Goal: Navigation & Orientation: Find specific page/section

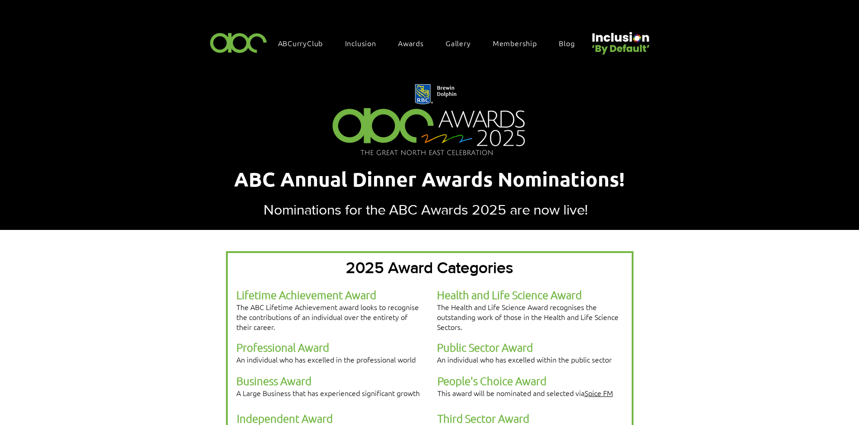
scroll to position [906, 0]
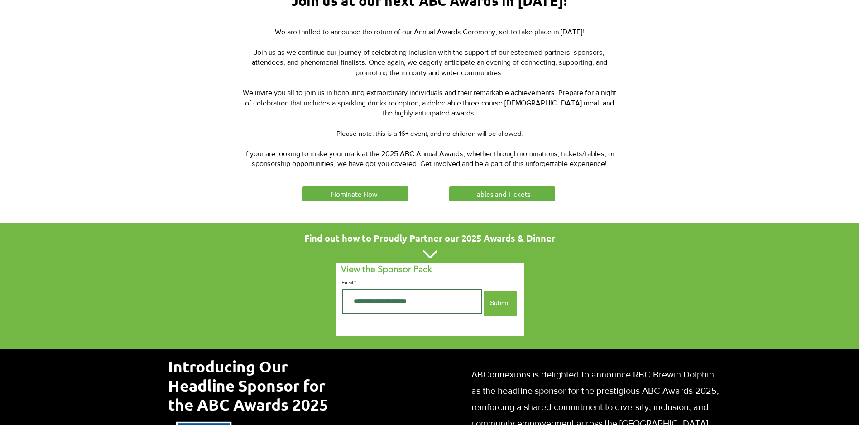
scroll to position [408, 0]
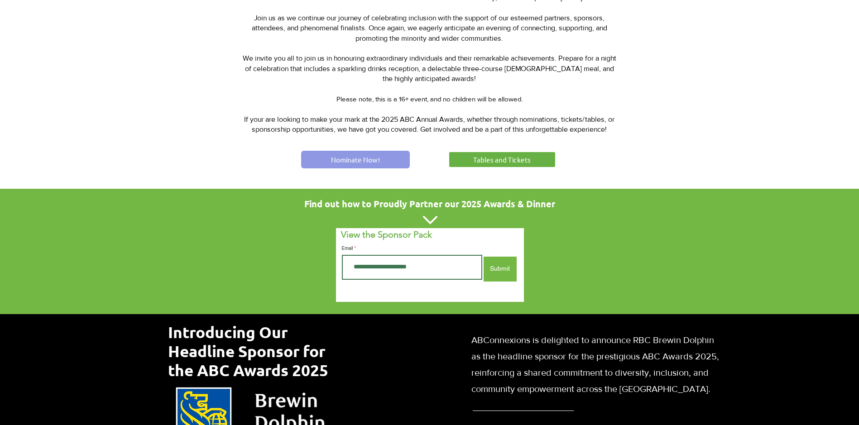
click at [362, 158] on span "Nominate Now!" at bounding box center [355, 160] width 49 height 10
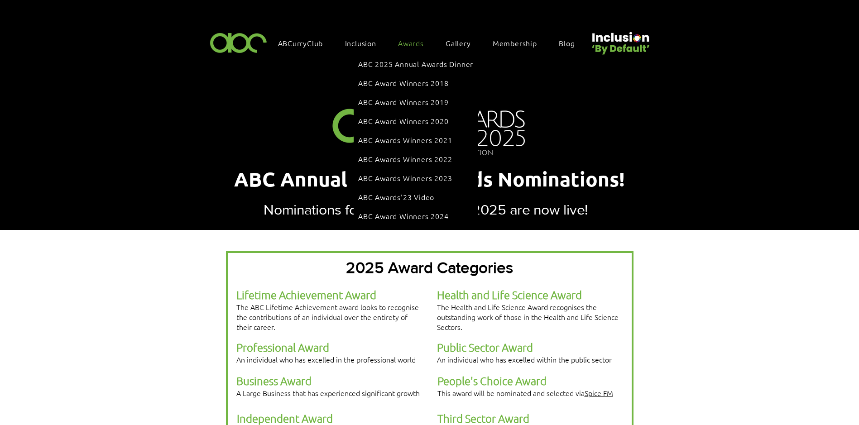
click at [416, 41] on span "Awards" at bounding box center [411, 43] width 26 height 10
click at [417, 211] on span "ABC Award Winners 2024" at bounding box center [403, 216] width 91 height 10
